Goal: Task Accomplishment & Management: Manage account settings

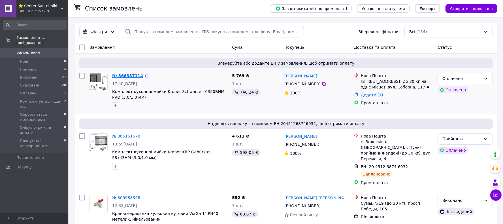
click at [133, 76] on link "№ 366337114" at bounding box center [127, 75] width 31 height 5
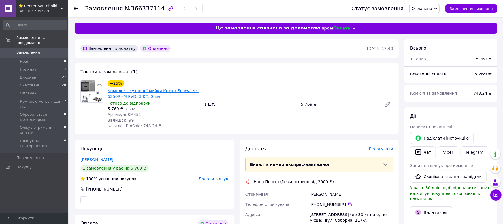
click at [141, 95] on link "Комплект кухонної мийки Kroner Schwarze - 6350RHM PVD (3.0/1.0 мм)" at bounding box center [154, 93] width 92 height 10
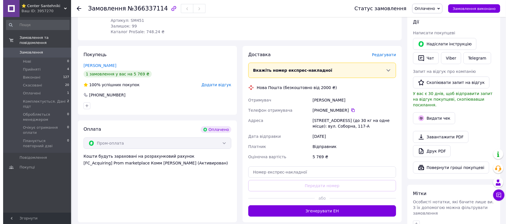
scroll to position [51, 0]
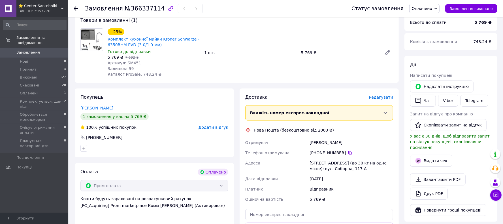
click at [383, 97] on span "Редагувати" at bounding box center [381, 97] width 24 height 5
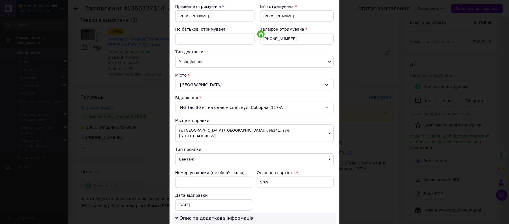
scroll to position [127, 0]
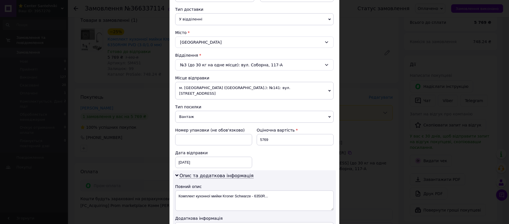
click at [280, 88] on span "м. [GEOGRAPHIC_DATA] ([GEOGRAPHIC_DATA].): №141: вул. [STREET_ADDRESS]" at bounding box center [254, 91] width 158 height 18
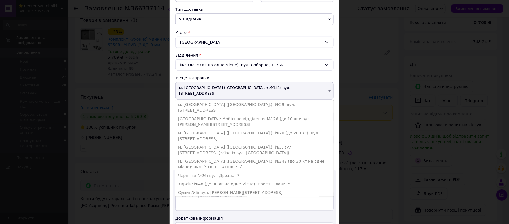
scroll to position [6, 0]
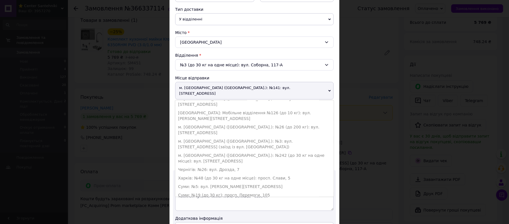
click at [209, 218] on link "Додати ще місце відправки" at bounding box center [207, 220] width 58 height 5
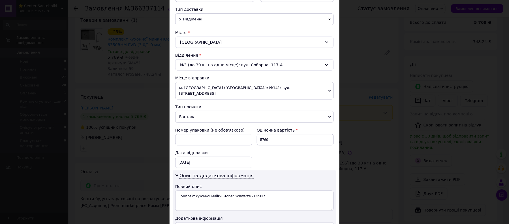
click at [326, 90] on span "м. [GEOGRAPHIC_DATA] ([GEOGRAPHIC_DATA].): №141: вул. [STREET_ADDRESS]" at bounding box center [254, 91] width 158 height 18
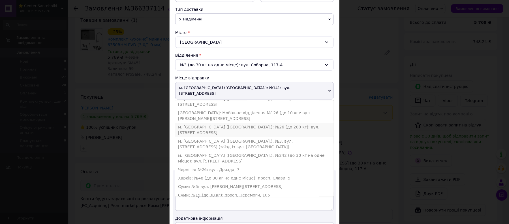
click at [247, 123] on li "м. [GEOGRAPHIC_DATA] ([GEOGRAPHIC_DATA].): №26 (до 200 кг): вул. [STREET_ADDRES…" at bounding box center [254, 130] width 158 height 14
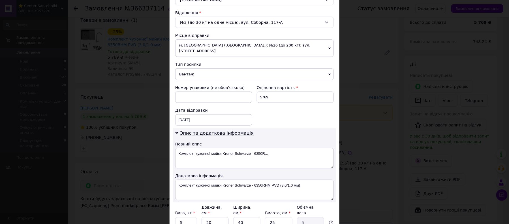
scroll to position [212, 0]
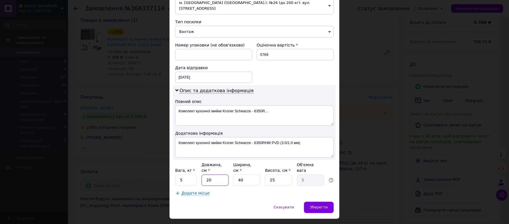
click at [218, 174] on input "20" at bounding box center [214, 179] width 27 height 11
type input "6"
type input "1.5"
type input "67"
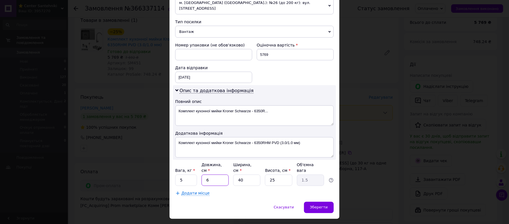
type input "16.75"
type input "67"
click at [253, 174] on input "40" at bounding box center [246, 179] width 27 height 11
type input "5"
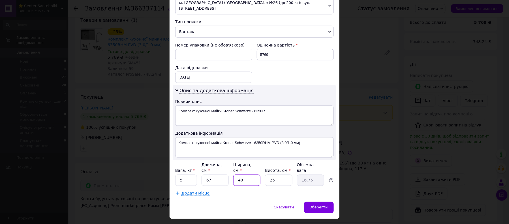
type input "2.09"
type input "55"
type input "23.03"
type input "55"
click at [275, 174] on input "25" at bounding box center [278, 179] width 27 height 11
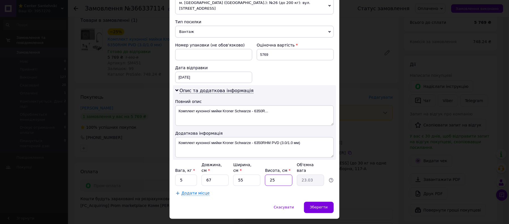
type input "2"
type input "1.84"
type input "26"
type input "23.95"
type input "26"
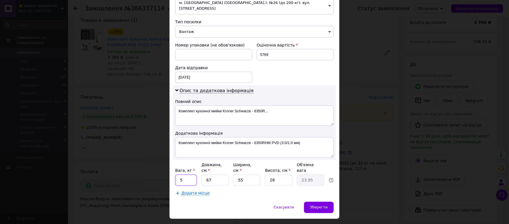
click at [188, 174] on input "5" at bounding box center [186, 179] width 22 height 11
type input "9"
click at [289, 190] on div "Додати місце" at bounding box center [254, 193] width 158 height 6
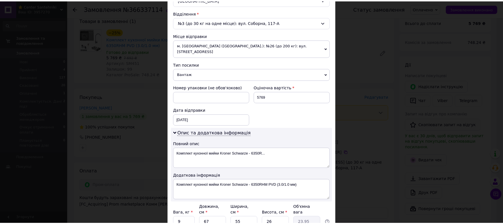
scroll to position [218, 0]
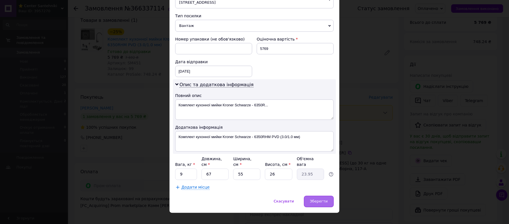
click at [317, 199] on span "Зберегти" at bounding box center [319, 201] width 18 height 4
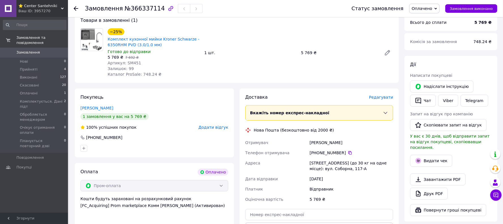
drag, startPoint x: 310, startPoint y: 141, endPoint x: 343, endPoint y: 151, distance: 33.8
click at [343, 151] on div "Отримувач [PERSON_NAME] Телефон отримувача +380 67 404 43 [GEOGRAPHIC_DATA][STR…" at bounding box center [319, 170] width 150 height 67
click at [354, 135] on div "Доставка [PERSON_NAME] Вкажіть номер експрес-накладної Обов'язково введіть номе…" at bounding box center [319, 176] width 148 height 165
click at [330, 142] on div "[PERSON_NAME]" at bounding box center [351, 142] width 86 height 10
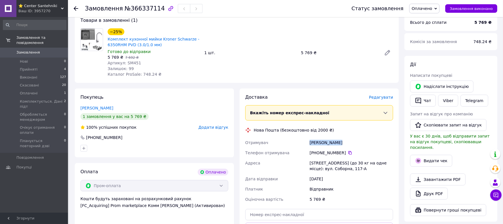
click at [330, 142] on div "[PERSON_NAME]" at bounding box center [351, 142] width 86 height 10
copy div "[PERSON_NAME]"
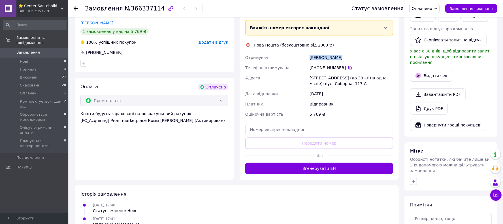
scroll to position [94, 0]
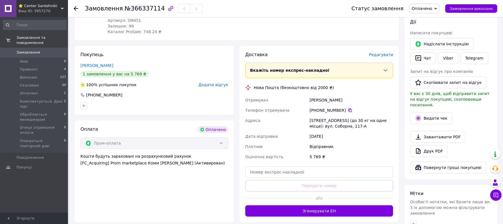
click at [347, 110] on icon at bounding box center [349, 110] width 5 height 5
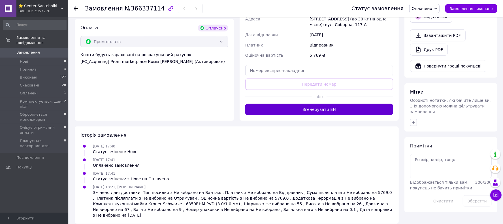
click at [323, 110] on button "Згенерувати ЕН" at bounding box center [319, 109] width 148 height 11
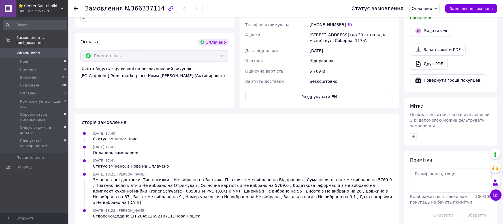
scroll to position [96, 0]
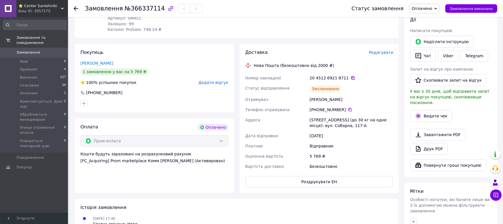
click at [350, 77] on icon at bounding box center [352, 78] width 5 height 5
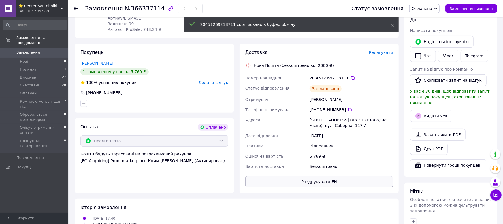
click at [330, 177] on button "Роздрукувати ЕН" at bounding box center [319, 181] width 148 height 11
